Goal: Task Accomplishment & Management: Use online tool/utility

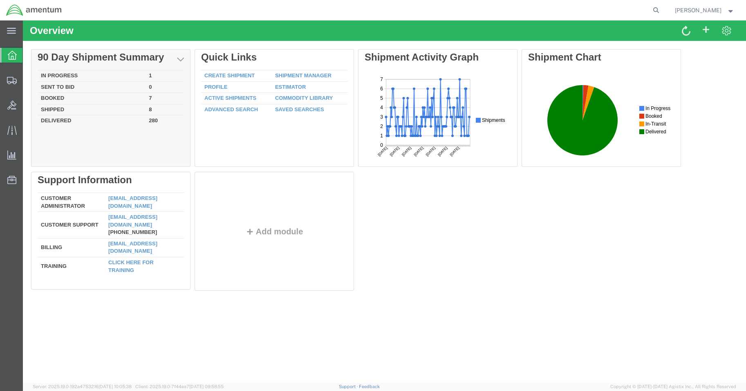
click at [58, 74] on td "In Progress" at bounding box center [92, 75] width 108 height 11
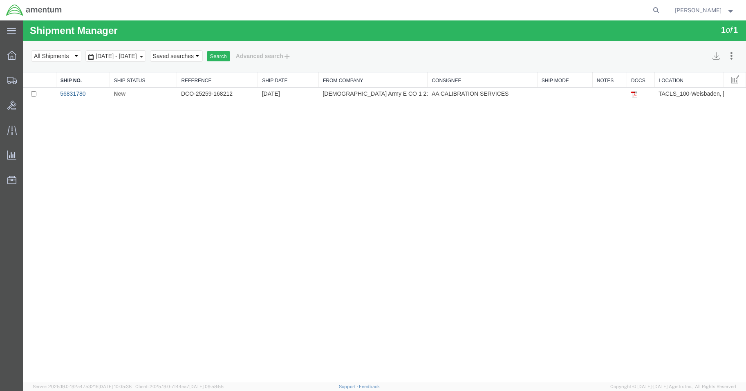
click at [66, 95] on link "56831780" at bounding box center [72, 93] width 25 height 7
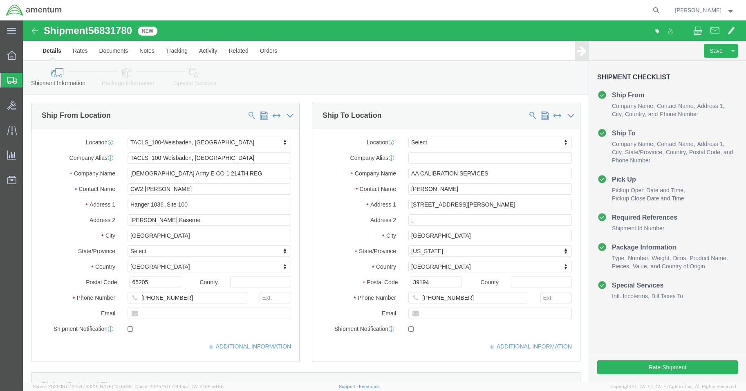
select select "42677"
select select
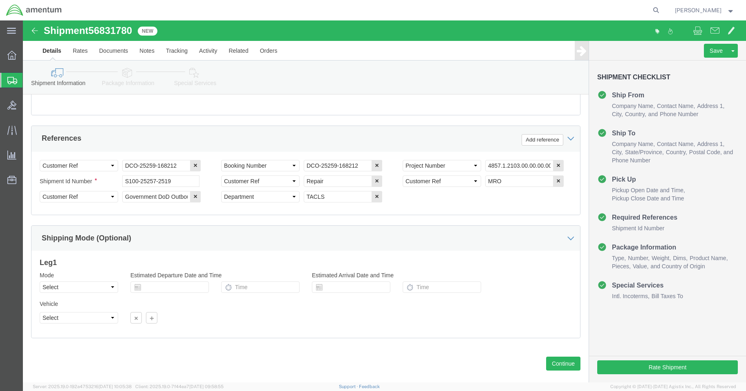
scroll to position [371, 0]
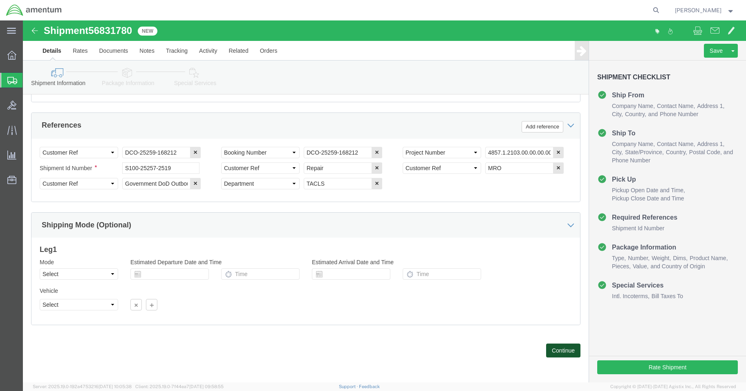
click button "Continue"
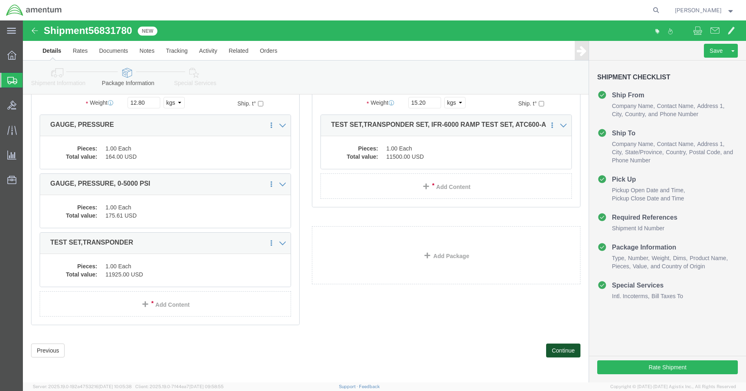
click button "Continue"
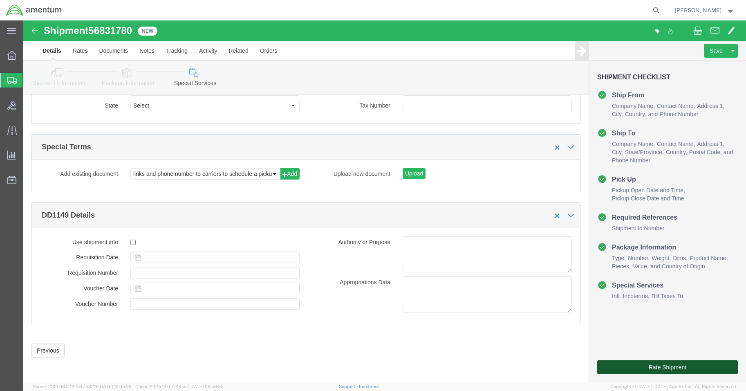
click button "Rate Shipment"
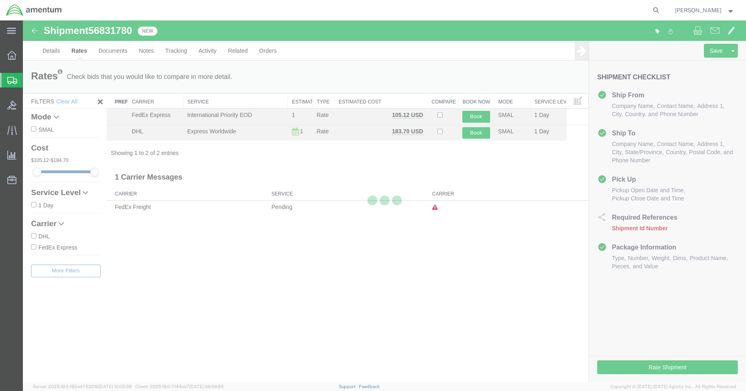
scroll to position [0, 0]
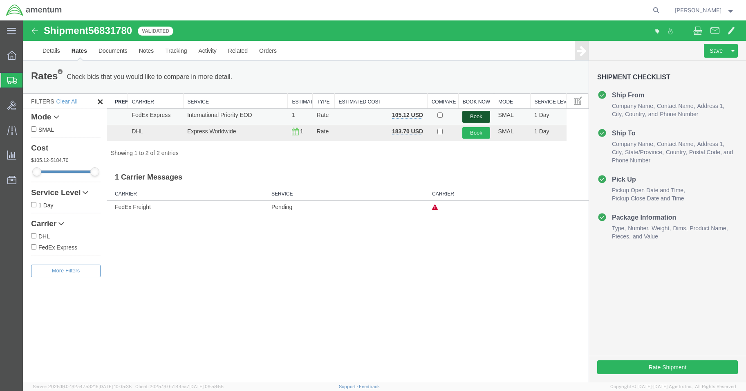
click at [472, 117] on button "Book" at bounding box center [476, 117] width 27 height 12
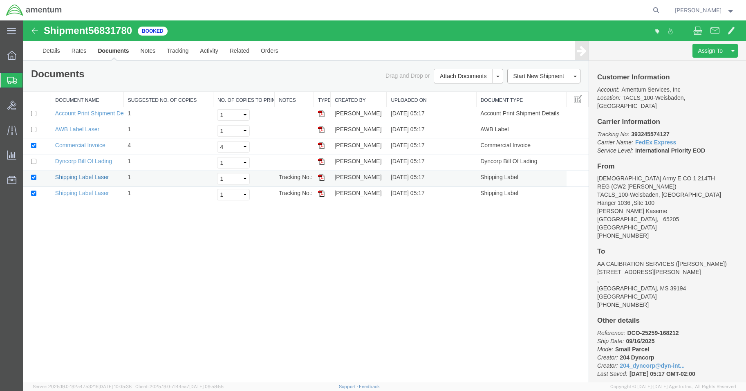
click at [92, 176] on link "Shipping Label Laser" at bounding box center [82, 177] width 54 height 7
click at [97, 191] on link "Shipping Label Laser" at bounding box center [82, 193] width 54 height 7
